Goal: Check status: Check status

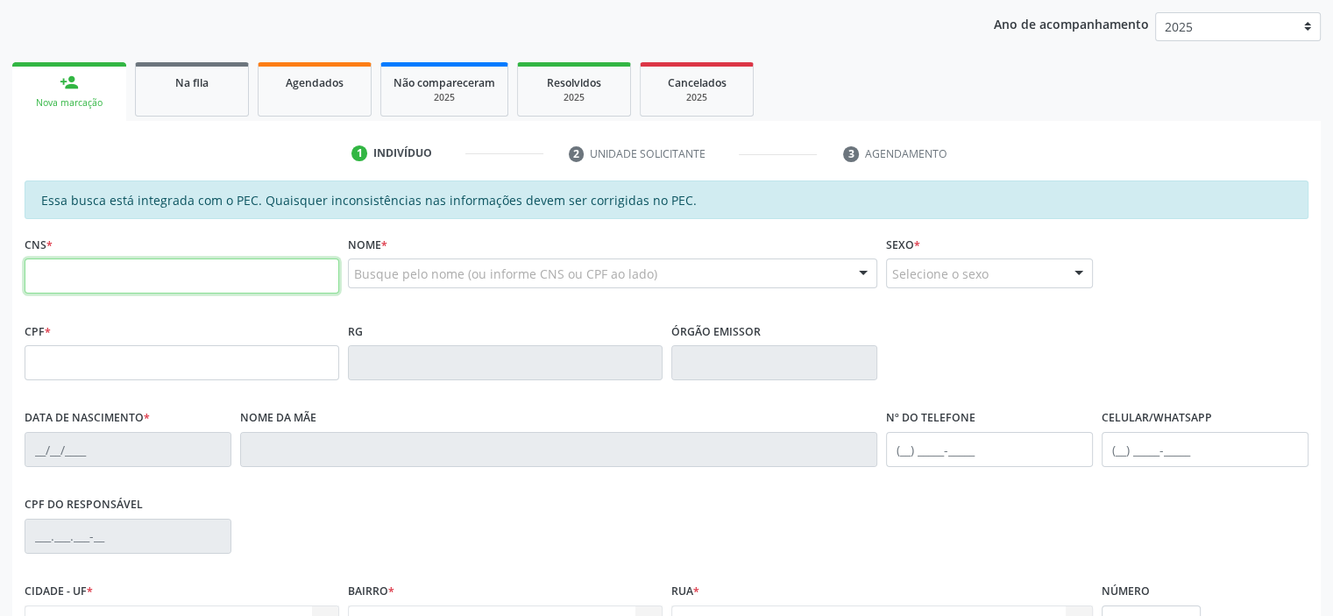
scroll to position [263, 0]
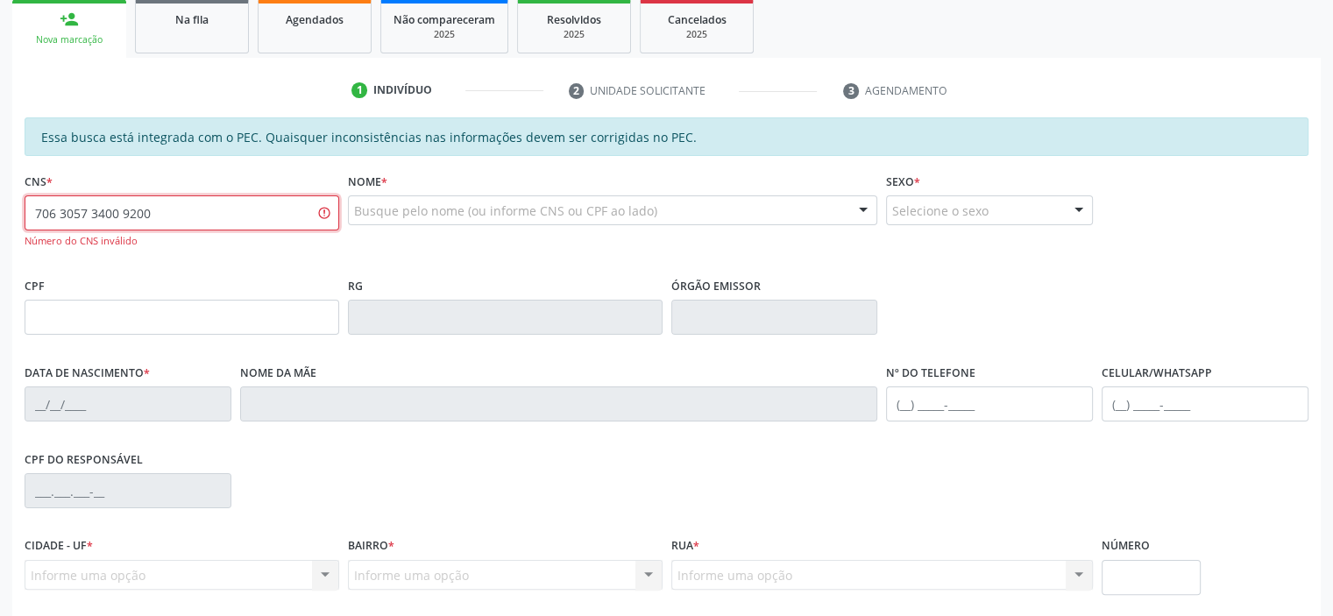
click at [245, 211] on input "706 3057 3400 9200" at bounding box center [182, 212] width 315 height 35
type input "706 3057 3400 9270"
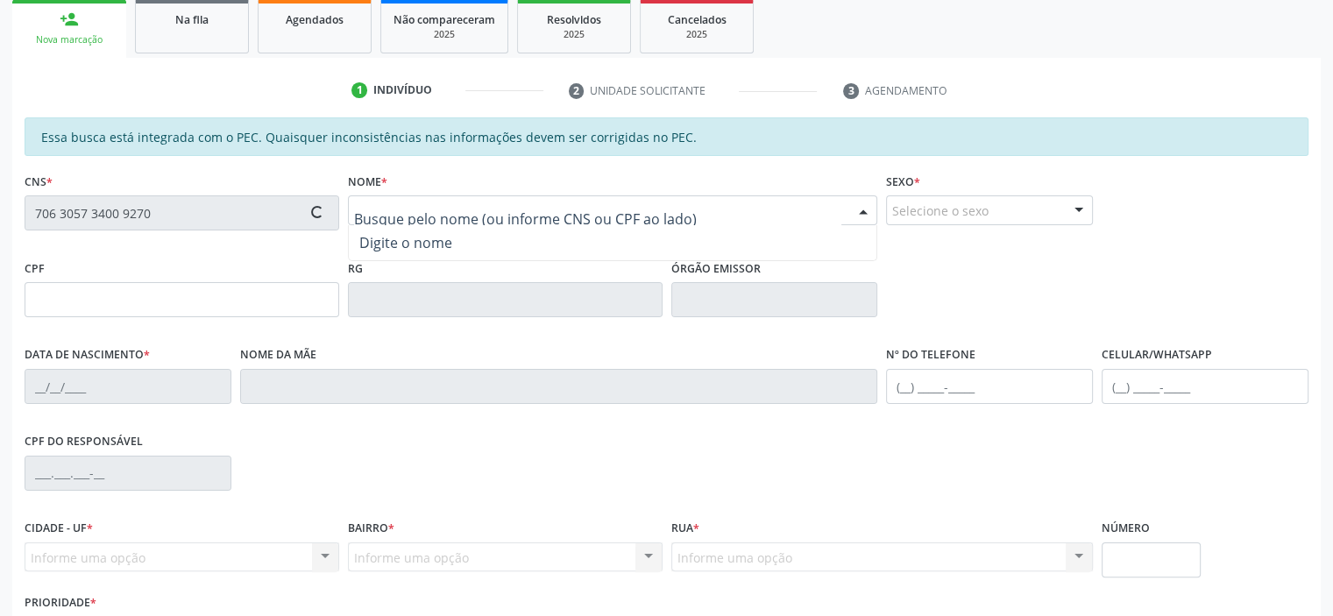
type input "675.356.077-72"
type input "[DATE]"
type input "[PERSON_NAME]"
type input "[PHONE_NUMBER]"
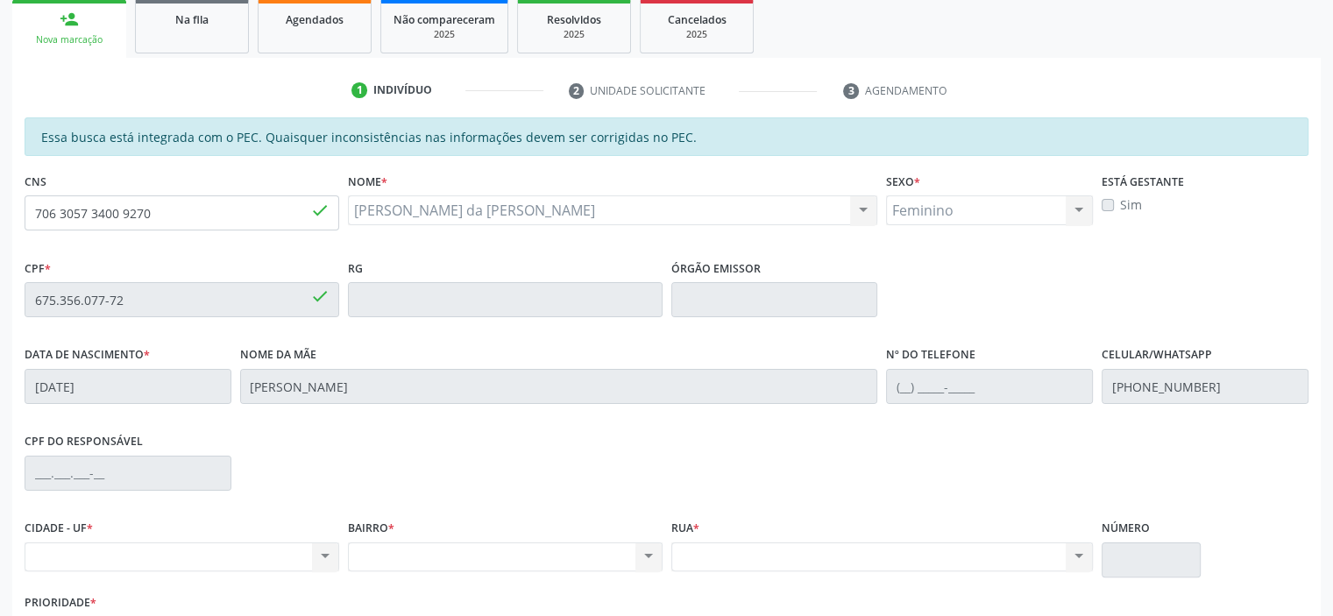
click at [323, 264] on div "CPF * 675.356.077-72 done" at bounding box center [182, 286] width 315 height 62
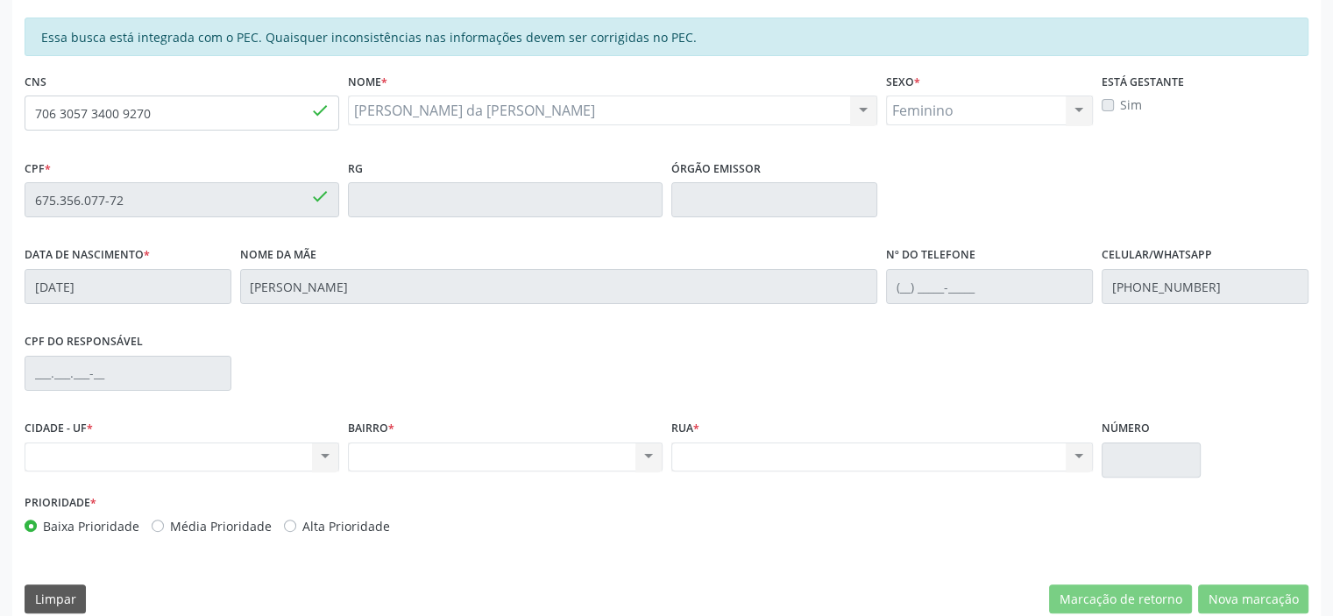
scroll to position [384, 0]
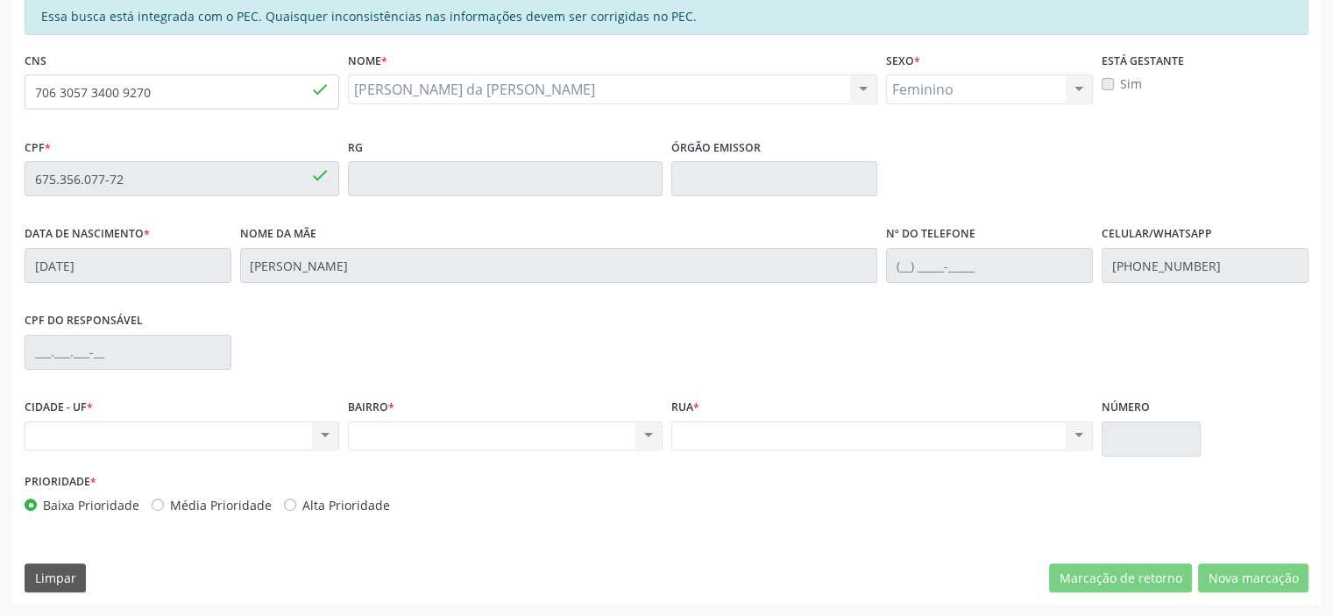
click at [424, 433] on div "Nenhum resultado encontrado para: " " Não há nenhuma opção para ser exibida." at bounding box center [505, 437] width 315 height 30
click at [0, 75] on div "Acompanhamento Acompanhe a situação das marcações correntes e finalizadas Relat…" at bounding box center [666, 165] width 1333 height 904
click at [1118, 376] on div "CPF do responsável" at bounding box center [666, 351] width 1293 height 87
click at [1097, 377] on div "CPF do responsável" at bounding box center [666, 351] width 1293 height 87
click at [1167, 371] on div "CPF do responsável" at bounding box center [666, 351] width 1293 height 87
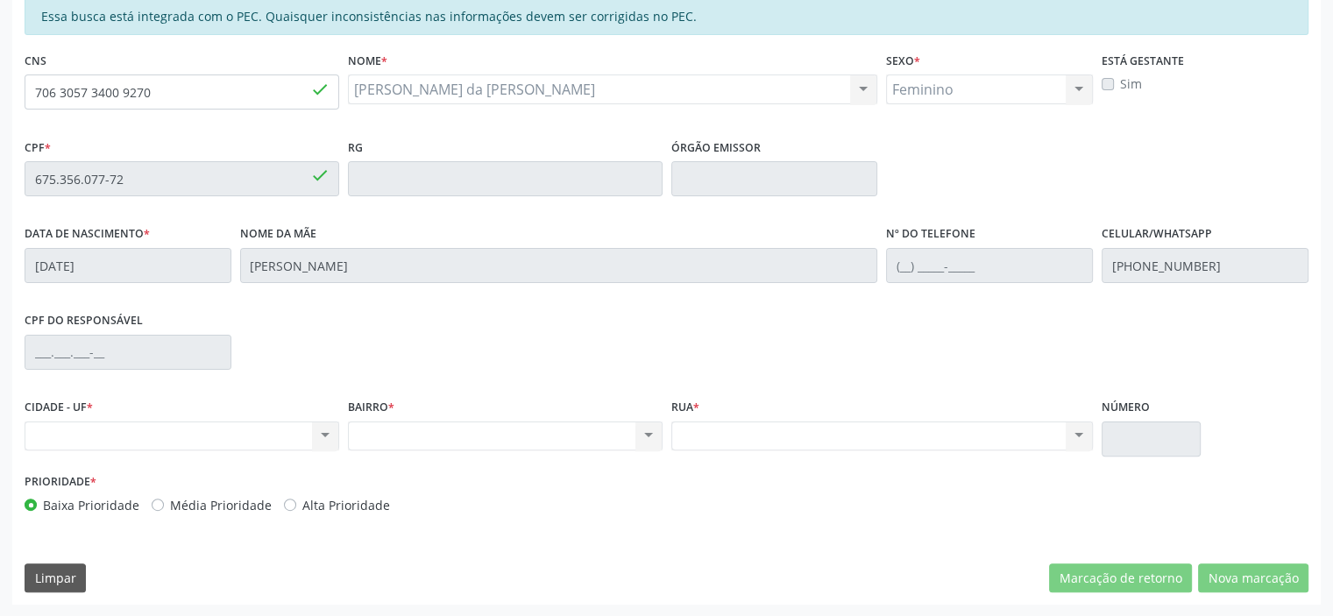
click at [435, 240] on div "Nome da mãe [PERSON_NAME]" at bounding box center [559, 252] width 638 height 62
click at [435, 248] on div "Nome da mãe [PERSON_NAME]" at bounding box center [559, 252] width 638 height 62
click at [680, 289] on div "Nome da mãe [PERSON_NAME]" at bounding box center [559, 264] width 647 height 87
click at [827, 201] on fieldset "Órgão emissor" at bounding box center [774, 171] width 207 height 74
